Goal: Complete application form

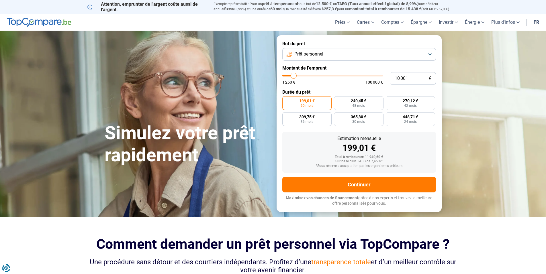
type input "12 000"
type input "12000"
type input "12 500"
type input "12500"
type input "12 750"
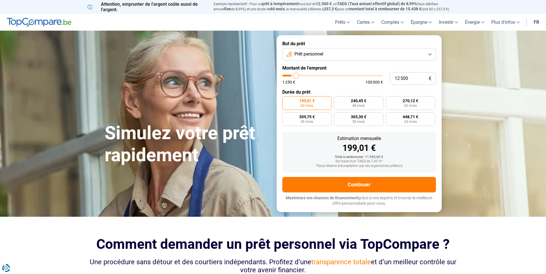
type input "12750"
type input "13 250"
type input "13250"
type input "14 000"
type input "14000"
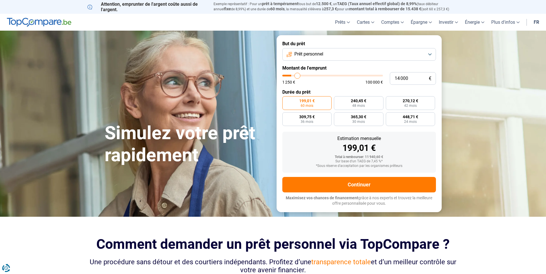
type input "14 750"
type input "14750"
type input "15 500"
type input "15500"
type input "16 250"
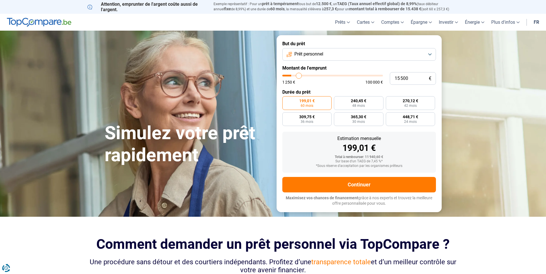
type input "16250"
type input "17 500"
type input "17500"
type input "18 000"
type input "18000"
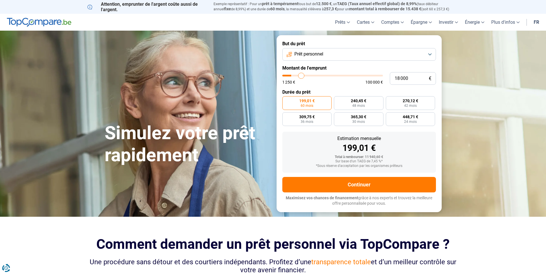
type input "19 250"
type input "19250"
type input "20 500"
type input "20500"
type input "21 750"
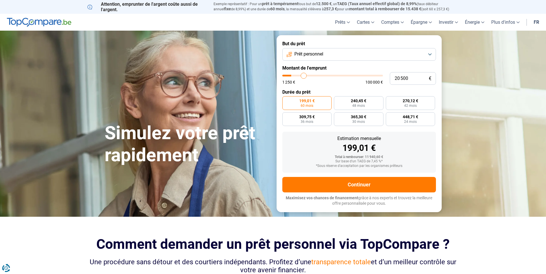
type input "21750"
type input "23 250"
type input "23250"
type input "24 750"
type input "24750"
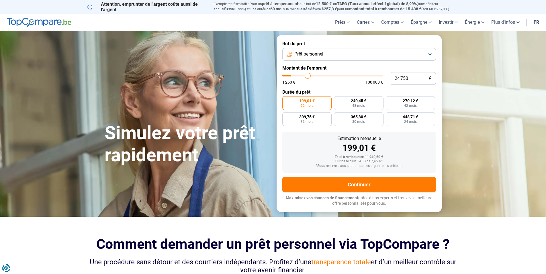
type input "26 250"
type input "26250"
type input "28 000"
type input "28000"
type input "29 750"
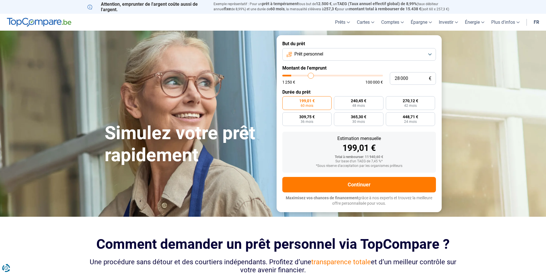
type input "29750"
type input "31 750"
type input "31750"
type input "33 250"
type input "33250"
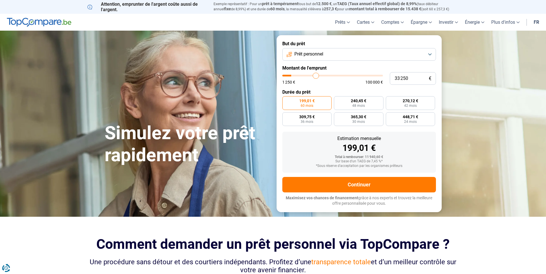
type input "35 000"
type input "35000"
type input "36 750"
type input "36750"
type input "38 250"
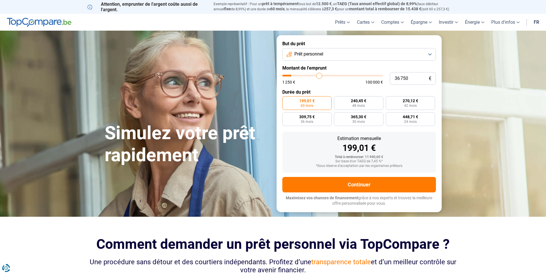
type input "38250"
type input "39 500"
type input "39500"
type input "41 000"
type input "41000"
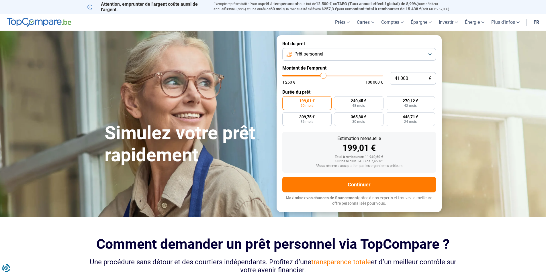
type input "42 250"
type input "42250"
type input "43 500"
type input "43500"
type input "44 250"
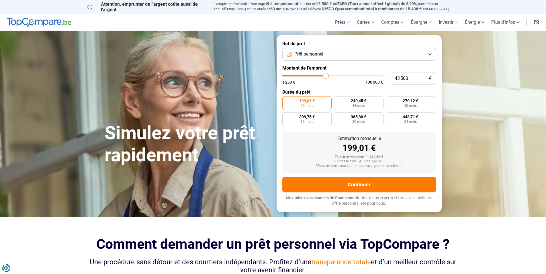
type input "44250"
type input "45 500"
type input "45500"
type input "46 000"
type input "46000"
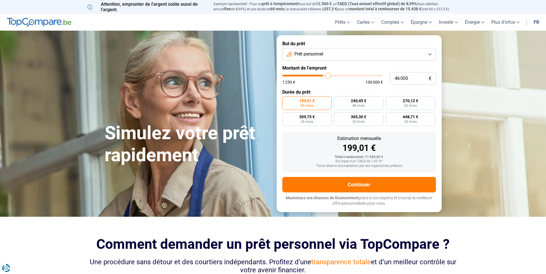
type input "100 000"
type input "100000"
type input "1 250"
drag, startPoint x: 296, startPoint y: 76, endPoint x: 281, endPoint y: 120, distance: 46.5
type input "1250"
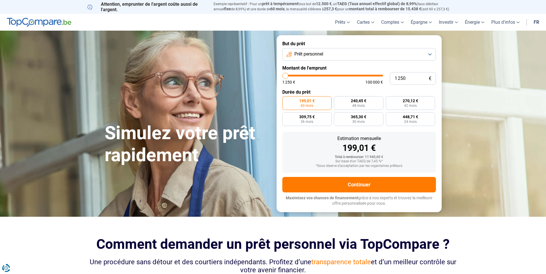
click at [282, 77] on input "range" at bounding box center [332, 76] width 101 height 2
radio input "true"
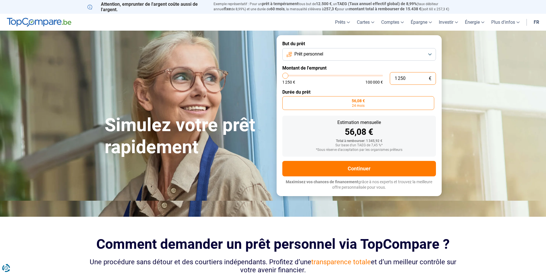
drag, startPoint x: 421, startPoint y: 81, endPoint x: 356, endPoint y: 76, distance: 64.4
click at [356, 76] on div "1 250 € 1 250 € 100 000 €" at bounding box center [359, 78] width 154 height 13
type input "6"
type input "1250"
type input "60"
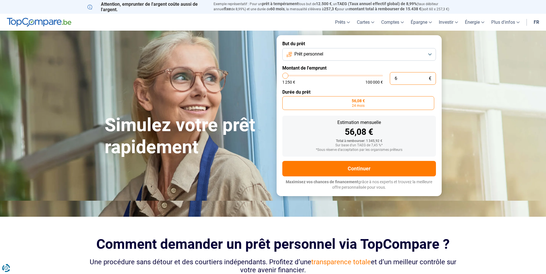
type input "1250"
type input "600"
type input "1250"
type input "6 000"
type input "6000"
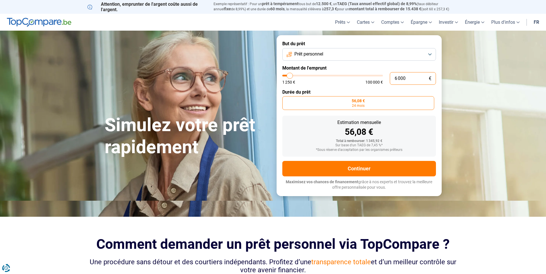
type input "60 000"
type input "60000"
type input "60 000"
radio input "false"
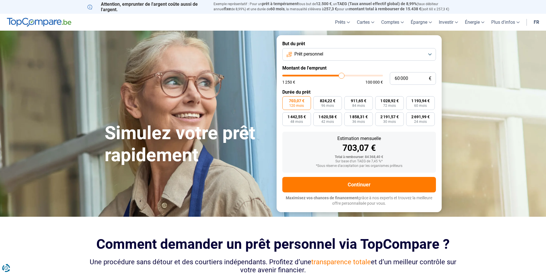
click at [402, 56] on button "Prêt personnel" at bounding box center [359, 54] width 154 height 13
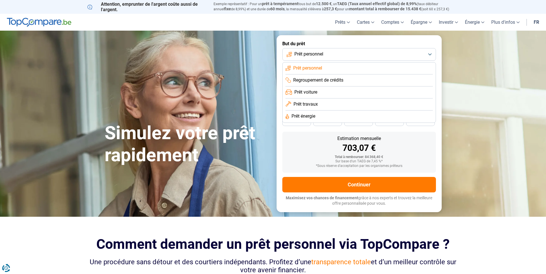
click at [339, 78] on span "Regroupement de crédits" at bounding box center [318, 80] width 50 height 6
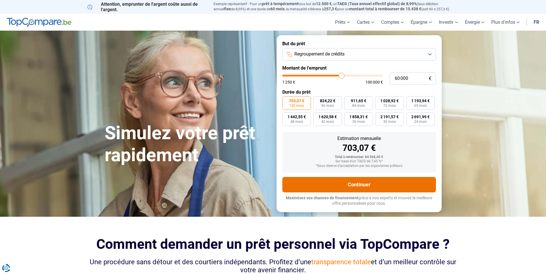
click at [359, 185] on button "Continuer" at bounding box center [359, 184] width 154 height 15
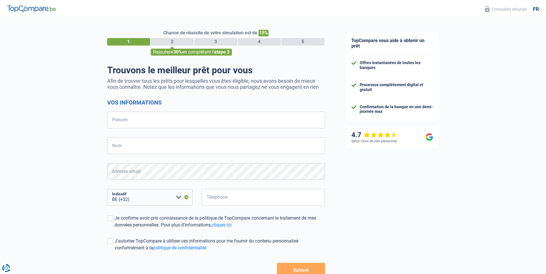
select select "32"
drag, startPoint x: 80, startPoint y: 113, endPoint x: 83, endPoint y: 111, distance: 3.5
